Goal: Navigation & Orientation: Find specific page/section

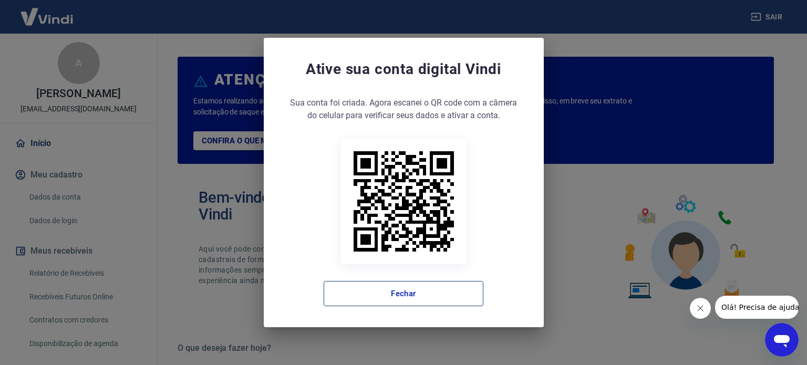
click at [437, 292] on button "Fechar" at bounding box center [404, 293] width 160 height 25
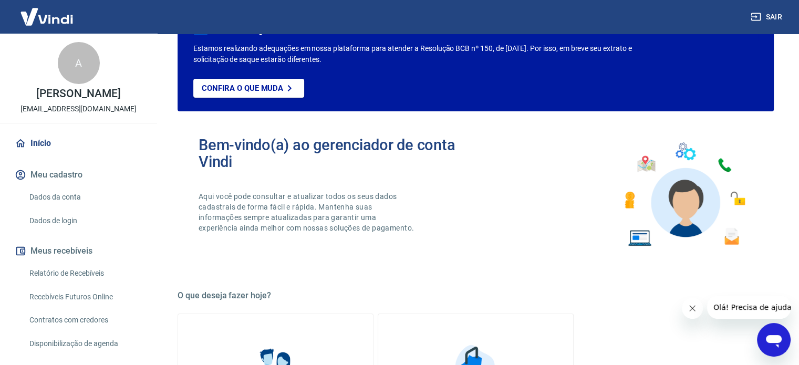
click at [46, 147] on link "Início" at bounding box center [79, 143] width 132 height 23
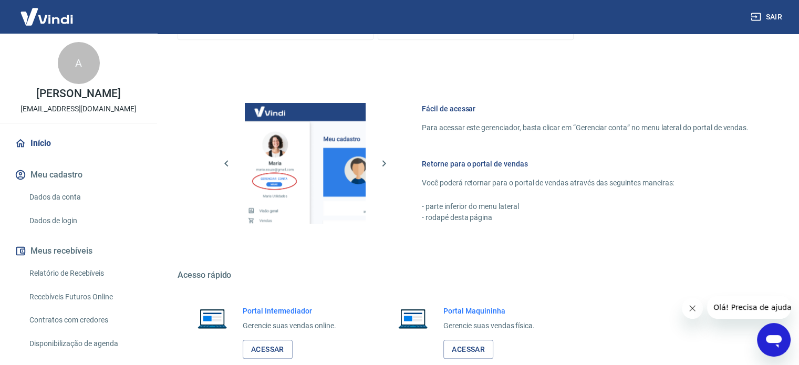
scroll to position [573, 0]
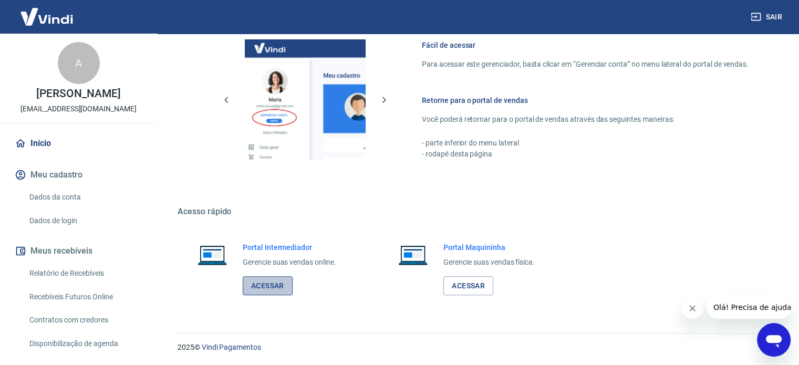
click at [261, 287] on link "Acessar" at bounding box center [268, 285] width 50 height 19
